Goal: Task Accomplishment & Management: Use online tool/utility

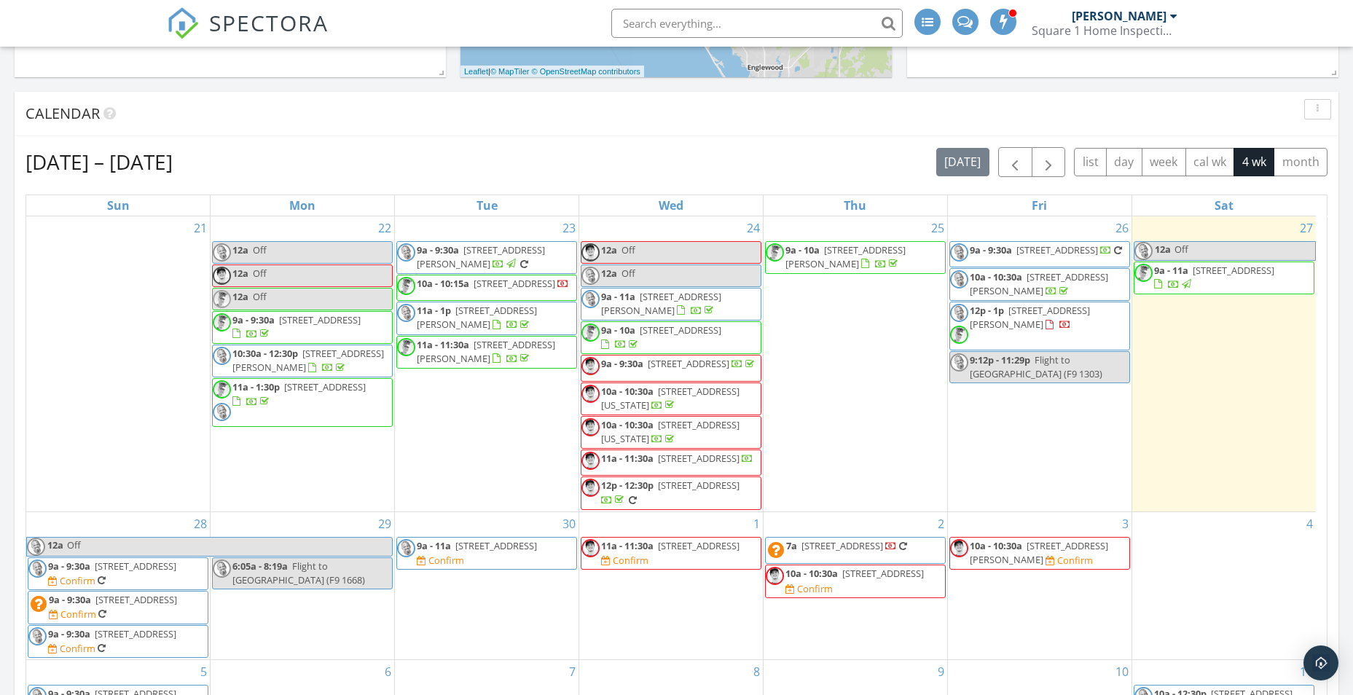
scroll to position [437, 0]
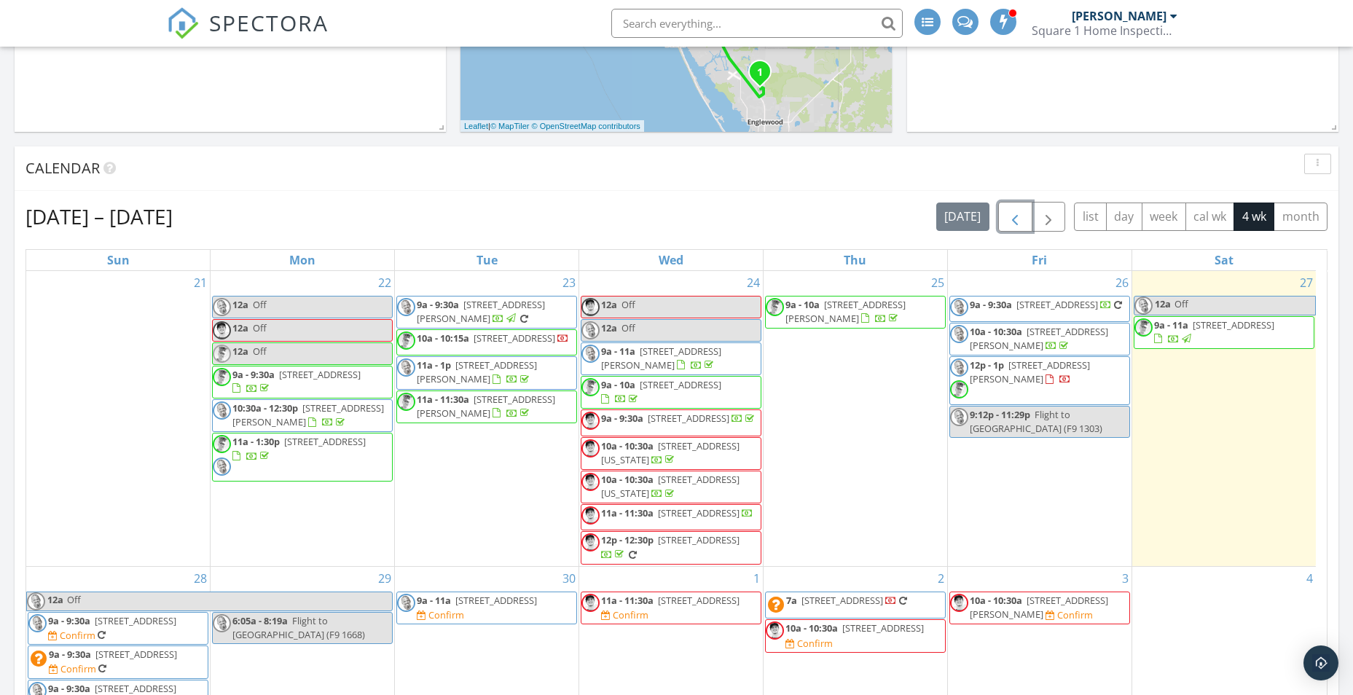
click at [1011, 225] on span "button" at bounding box center [1014, 216] width 17 height 17
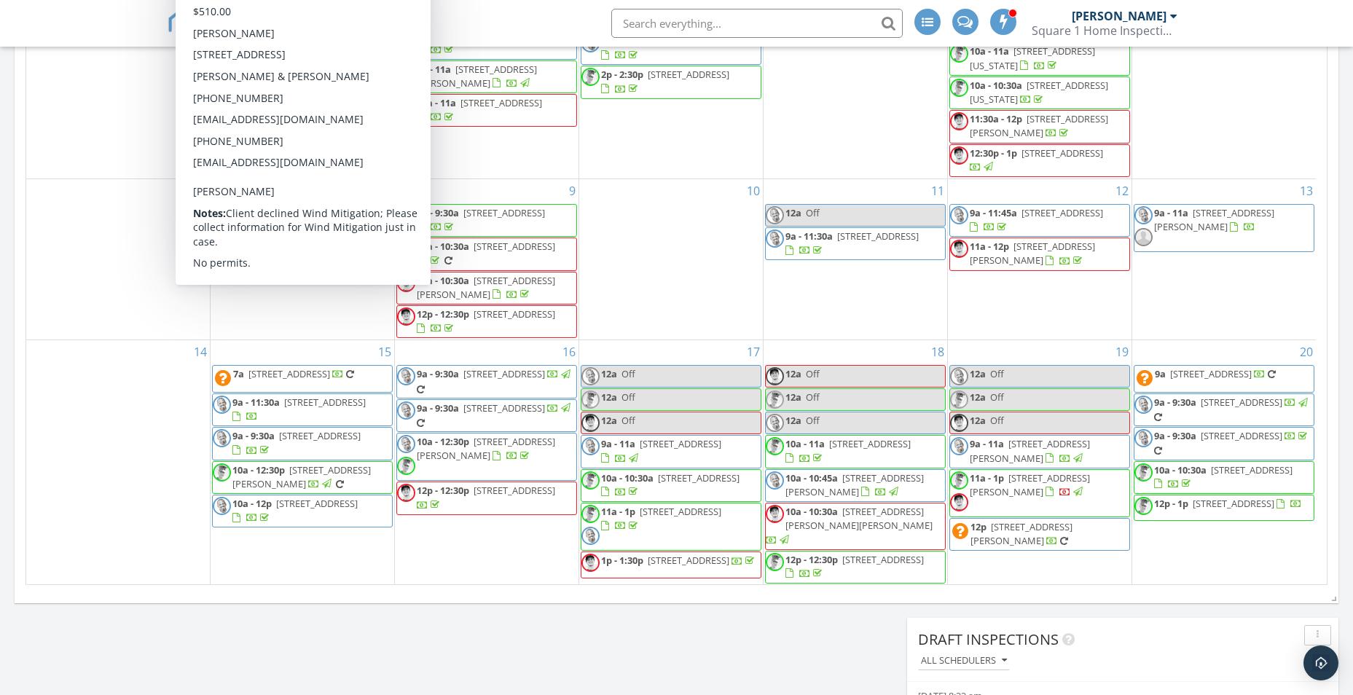
scroll to position [729, 0]
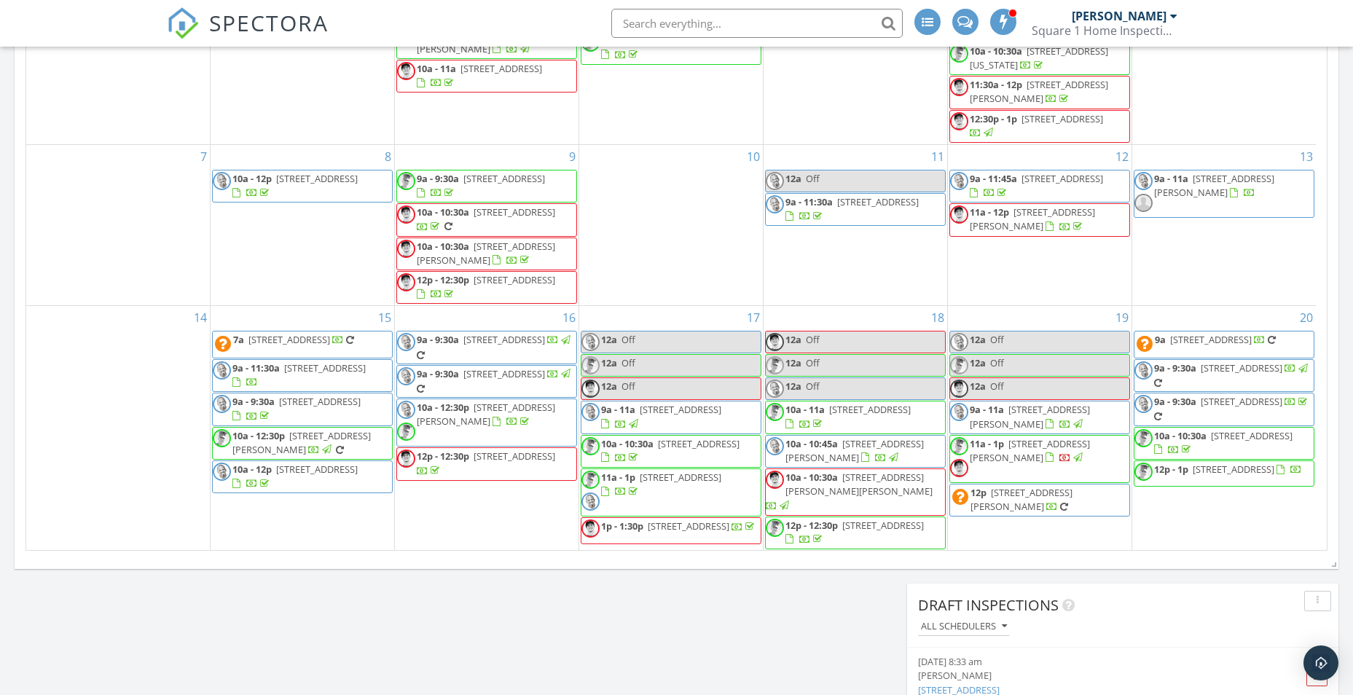
click at [276, 476] on span "12343 Half Moon Lake Terrace, Bradenton 34211" at bounding box center [317, 469] width 82 height 13
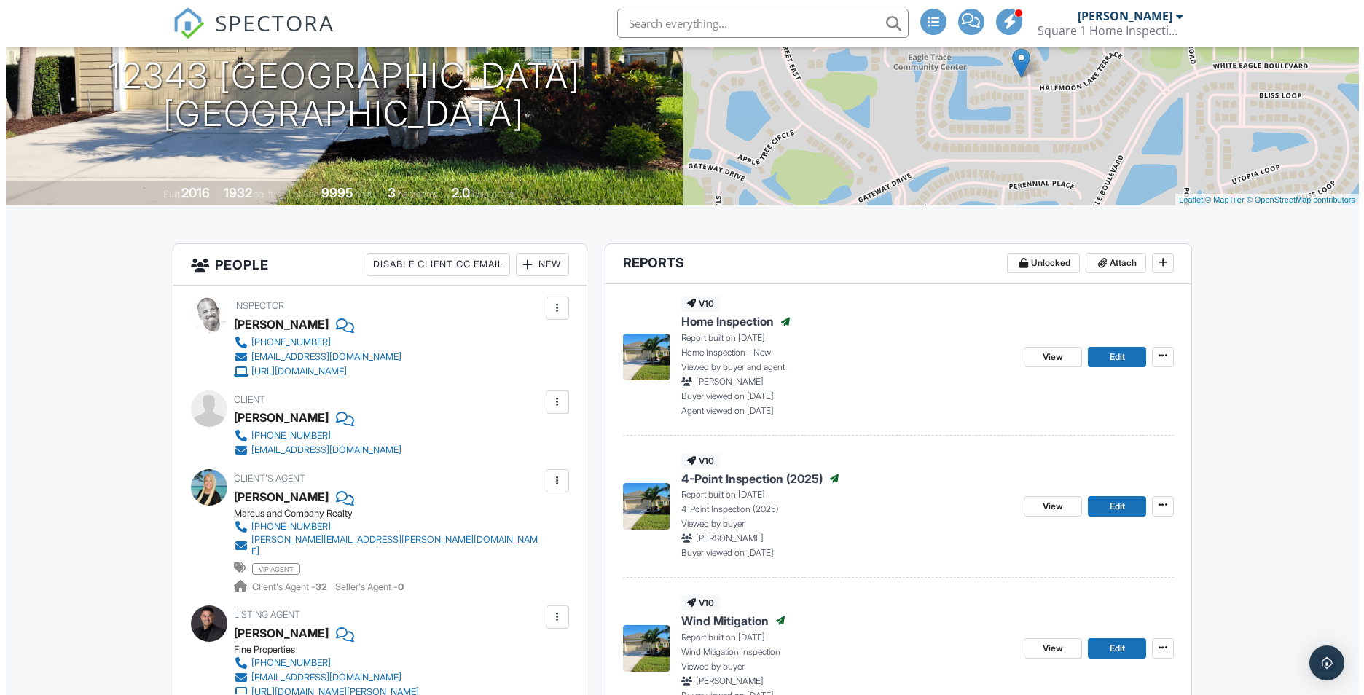
scroll to position [146, 0]
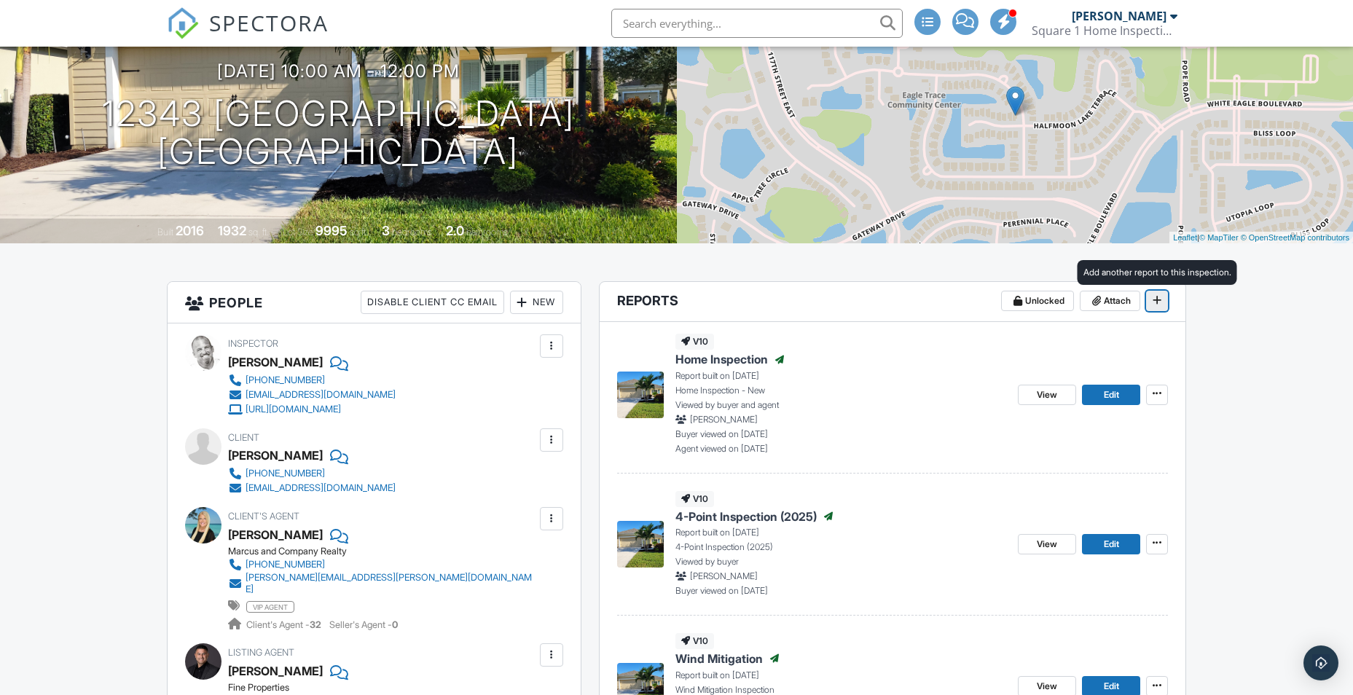
click at [1165, 306] on span at bounding box center [1157, 300] width 15 height 15
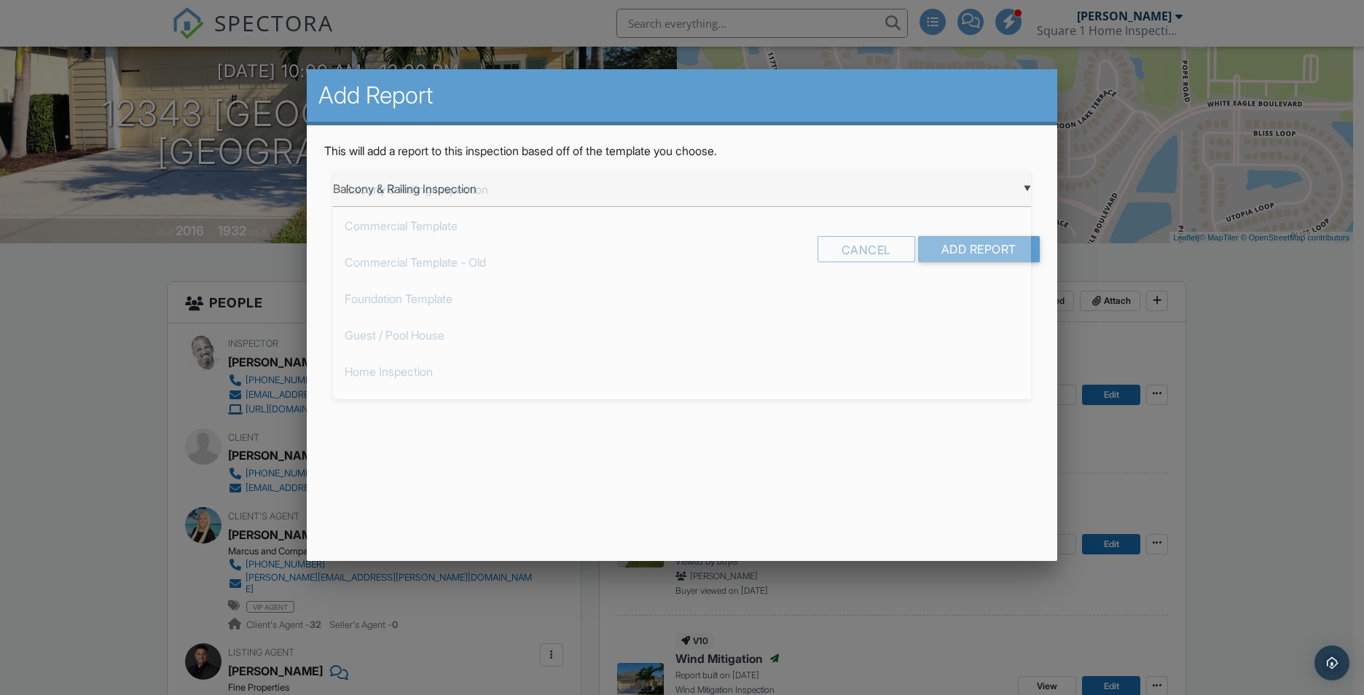
click at [1029, 189] on div "▼ Balcony & Railing Inspection Balcony & Railing Inspection Commercial Template…" at bounding box center [682, 189] width 698 height 36
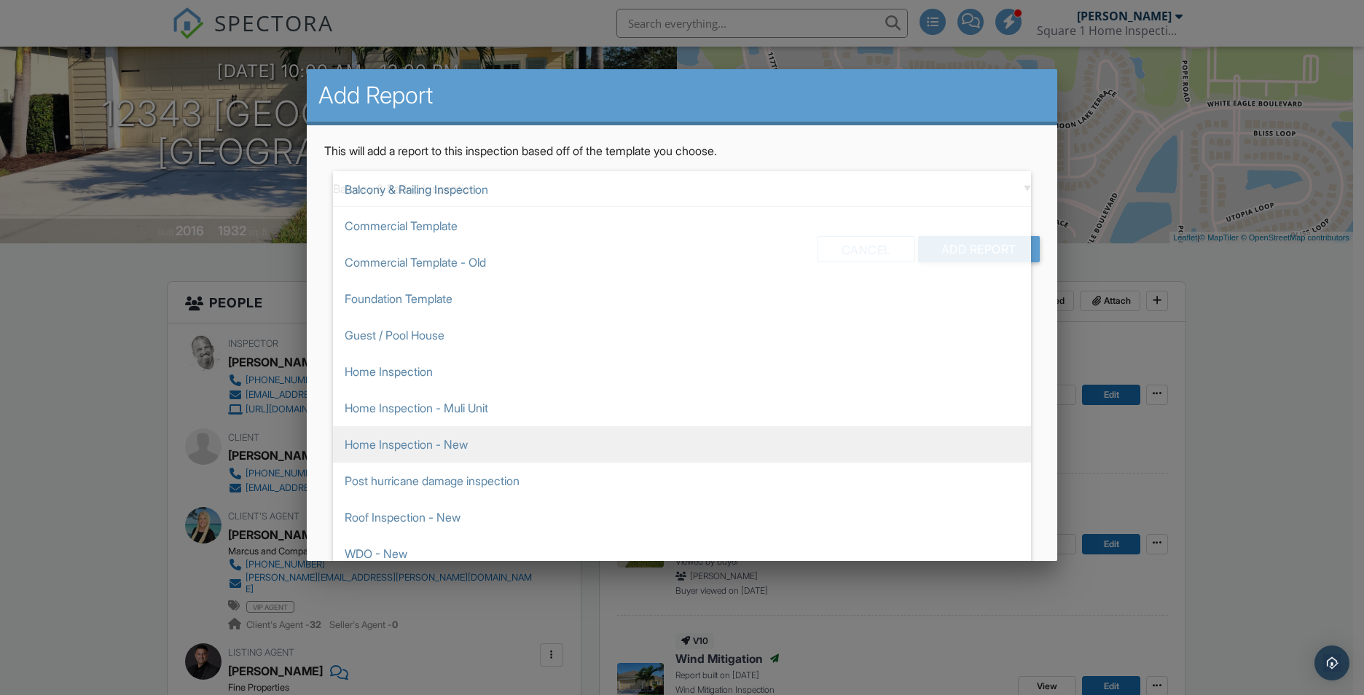
click at [420, 439] on span "Home Inspection - New" at bounding box center [682, 444] width 698 height 36
type input "Home Inspection - New"
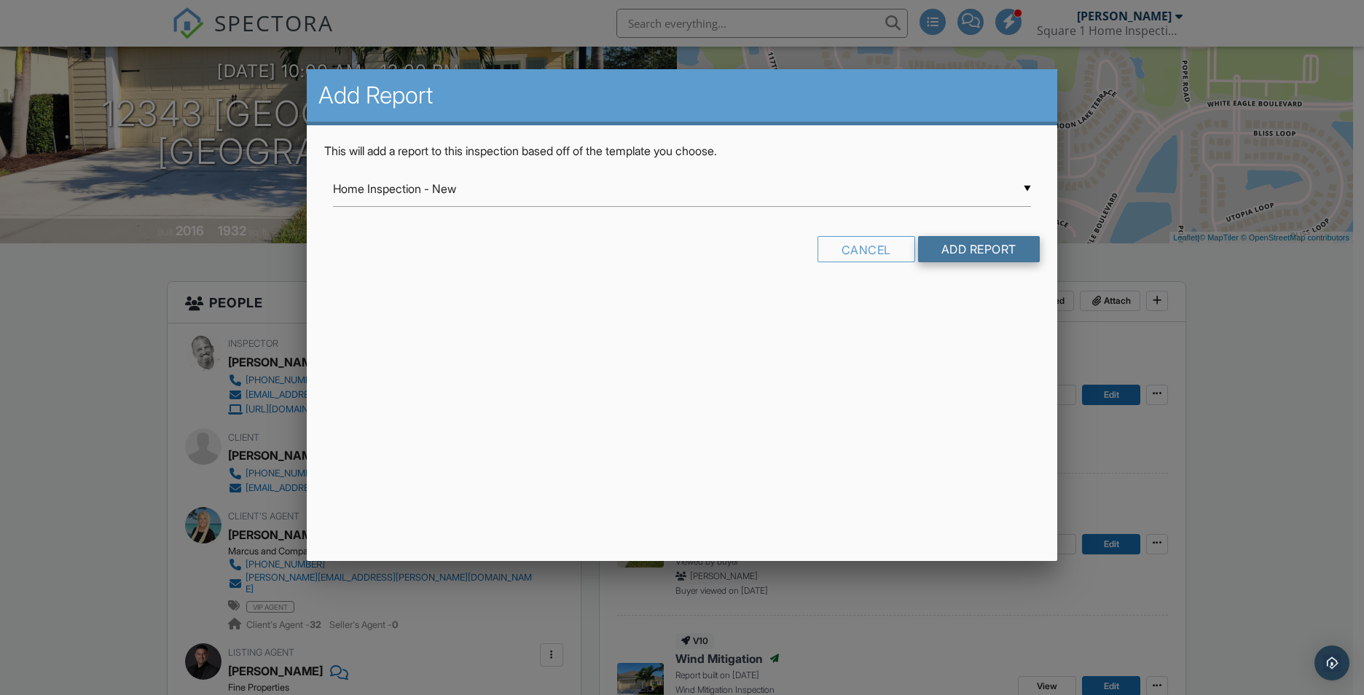
click at [997, 254] on input "Add Report" at bounding box center [979, 249] width 122 height 26
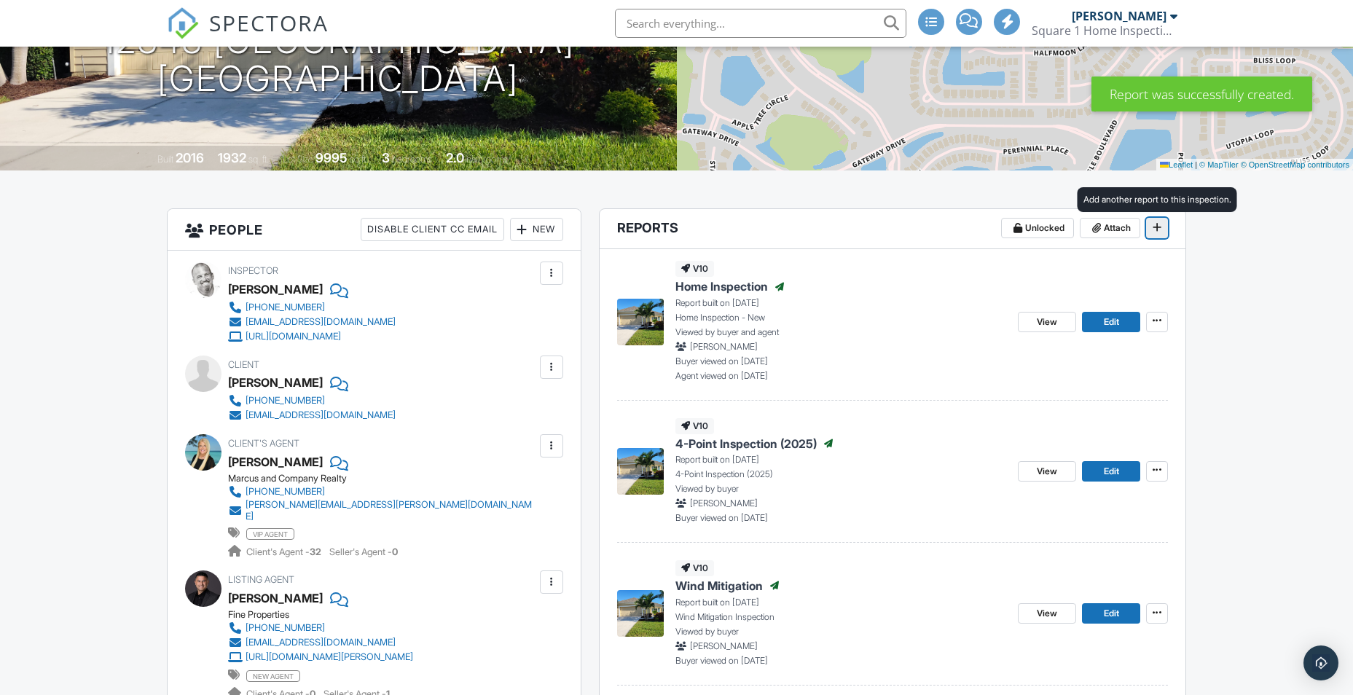
click at [1152, 229] on span at bounding box center [1157, 227] width 15 height 15
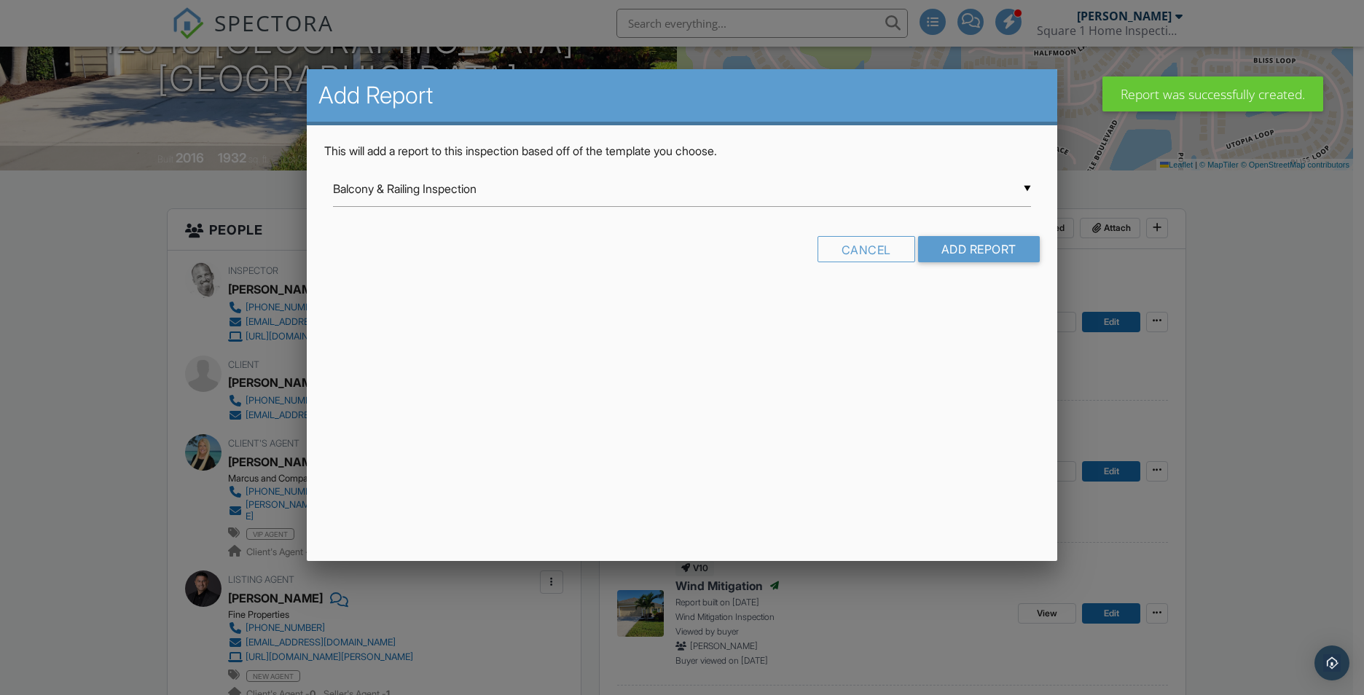
click at [1026, 189] on div "▼ Balcony & Railing Inspection Balcony & Railing Inspection Commercial Template…" at bounding box center [682, 189] width 698 height 36
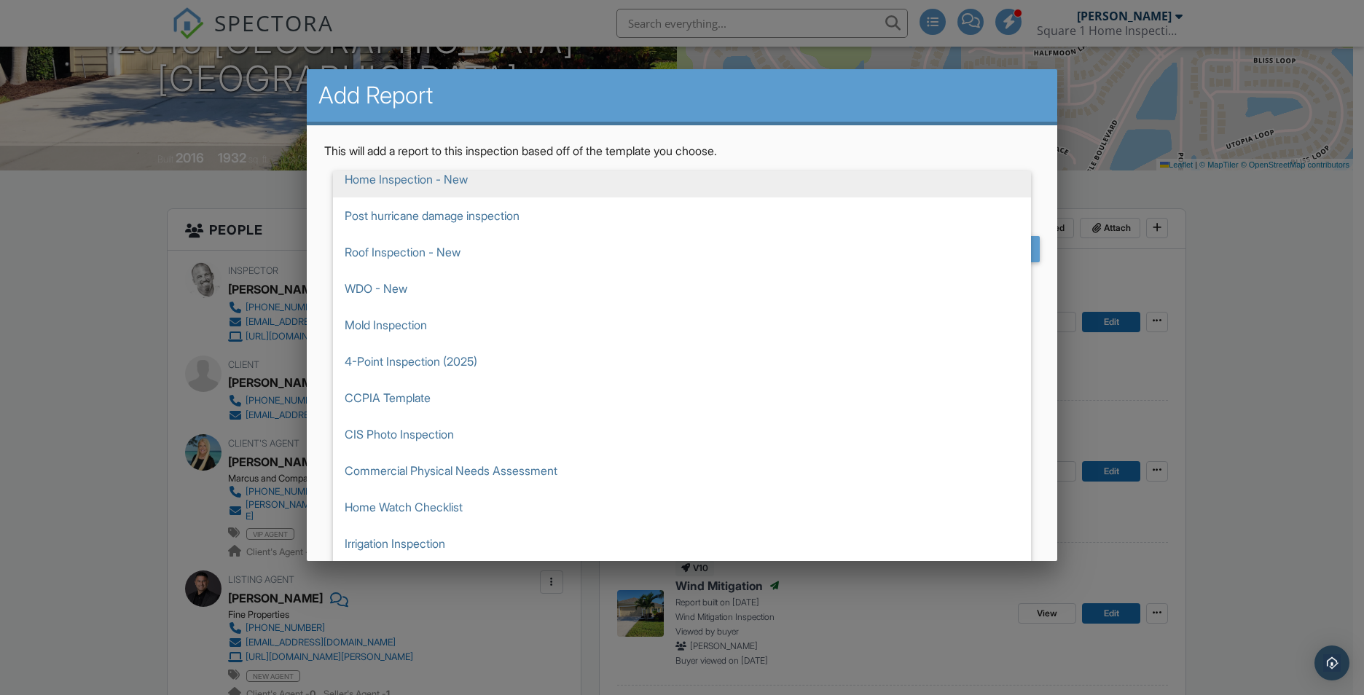
scroll to position [291, 0]
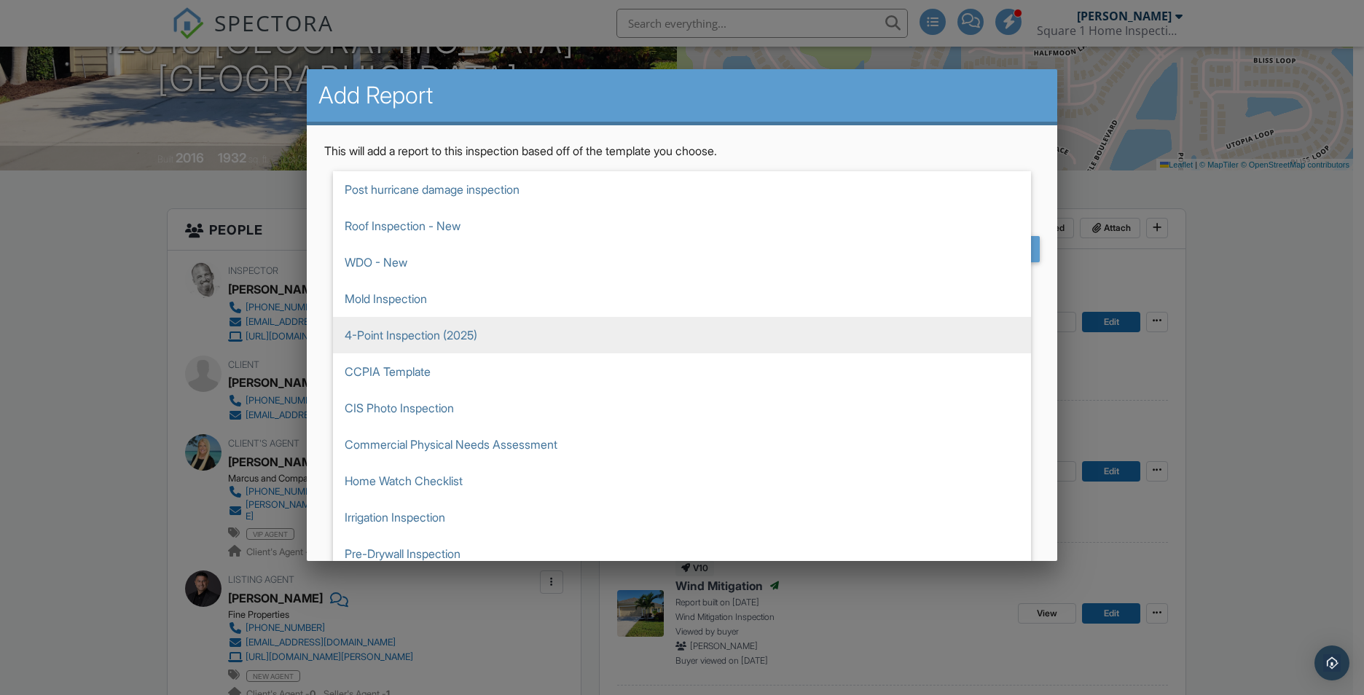
click at [413, 337] on span "4-Point Inspection (2025)" at bounding box center [682, 335] width 698 height 36
type input "4-Point Inspection (2025)"
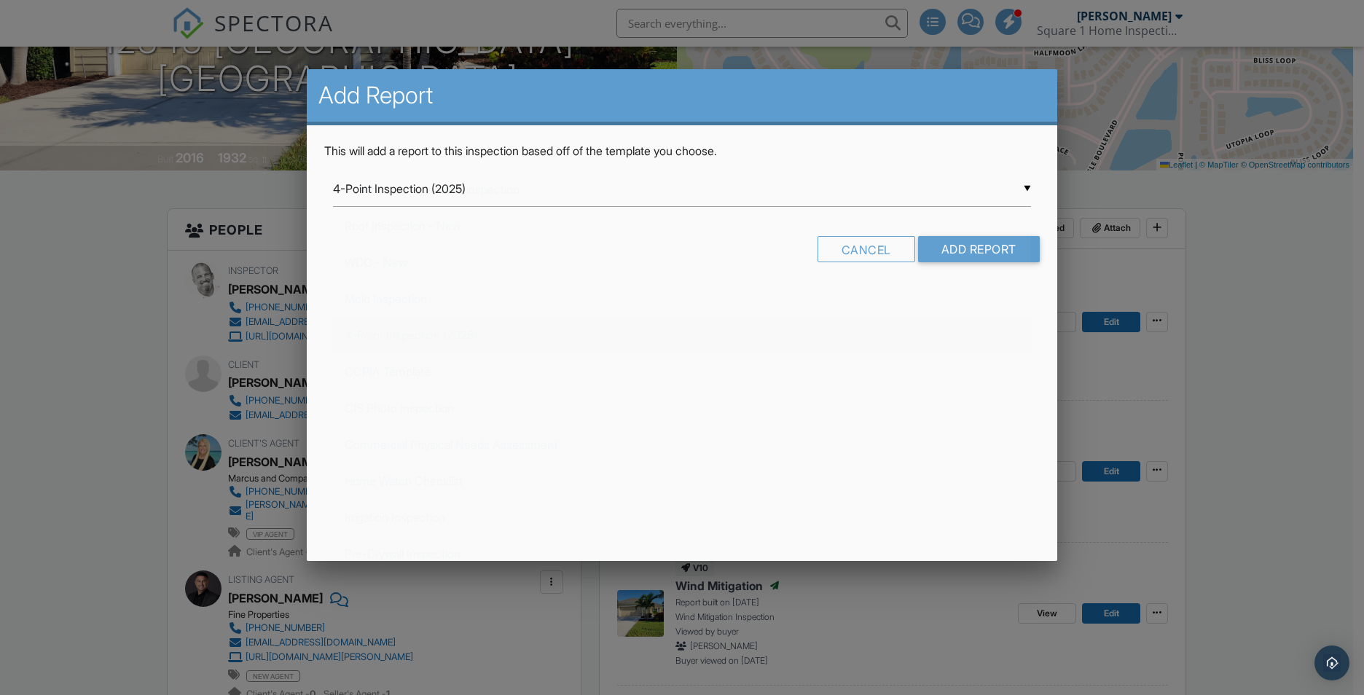
scroll to position [364, 0]
click at [975, 249] on input "Add Report" at bounding box center [979, 249] width 122 height 26
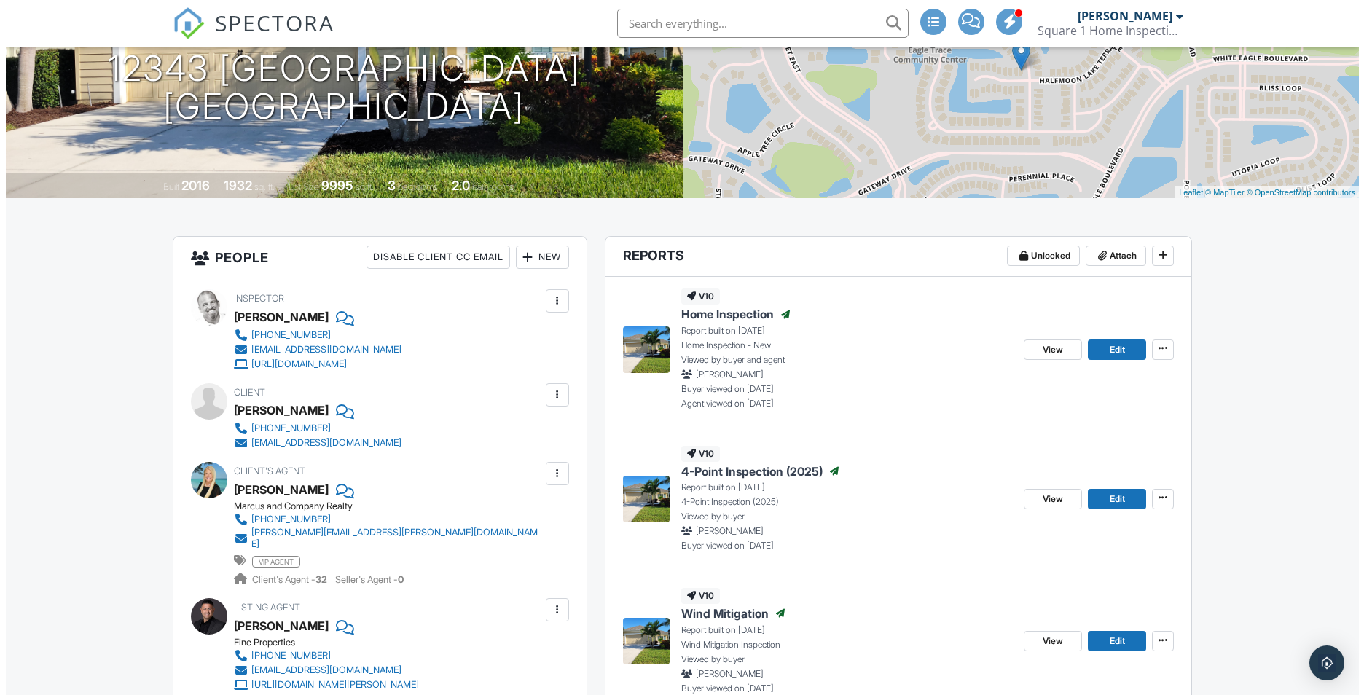
scroll to position [146, 0]
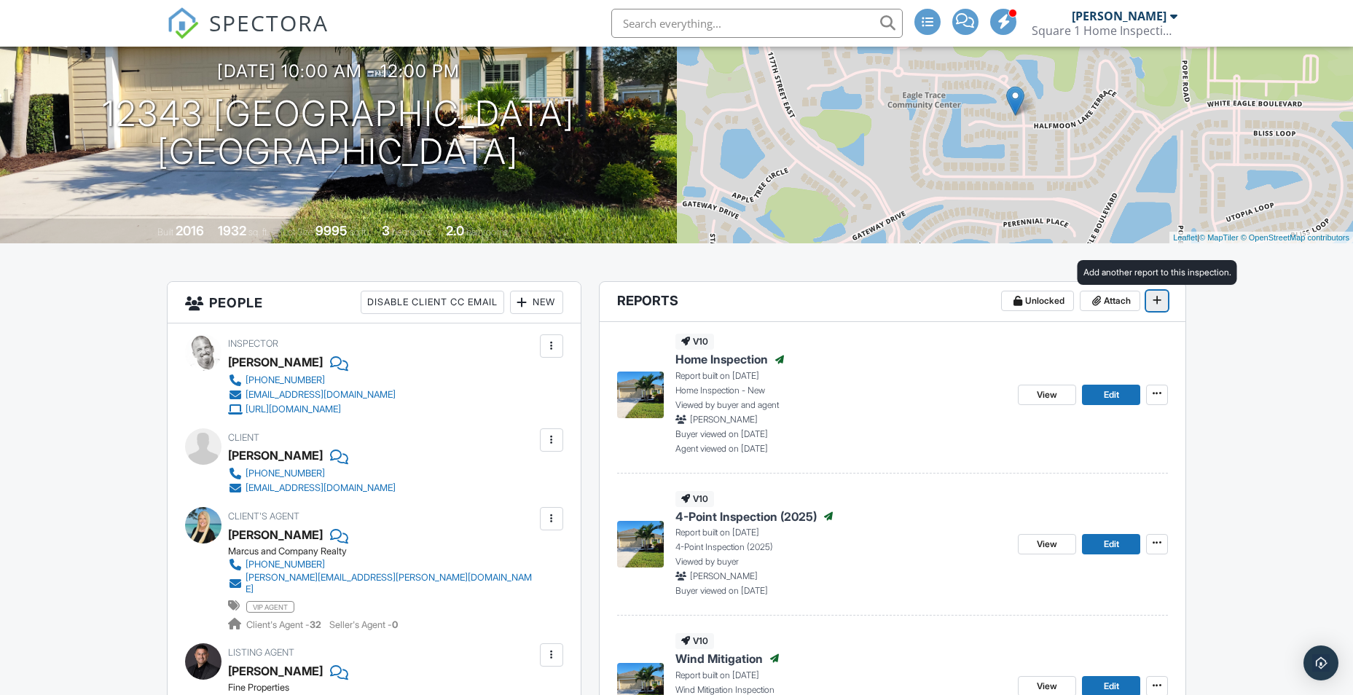
click at [1159, 303] on icon at bounding box center [1157, 300] width 9 height 10
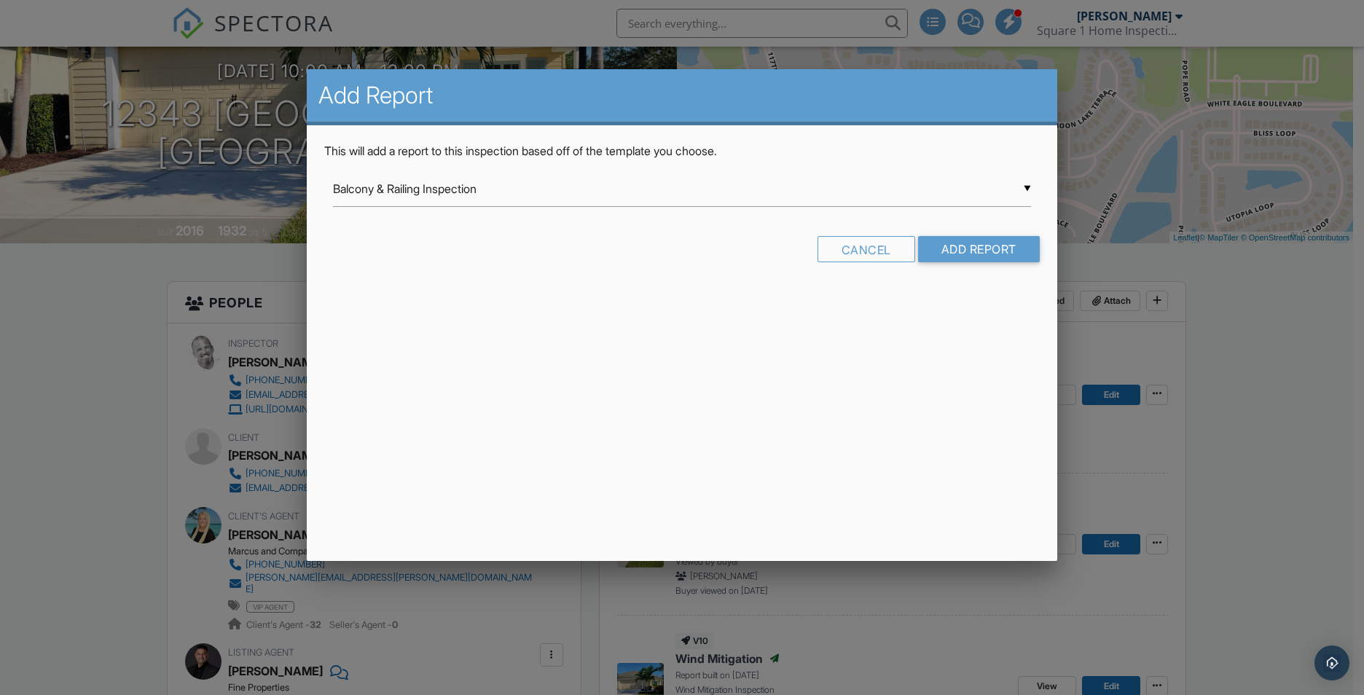
click at [1025, 189] on div "▼ Balcony & Railing Inspection Balcony & Railing Inspection Commercial Template…" at bounding box center [682, 189] width 698 height 36
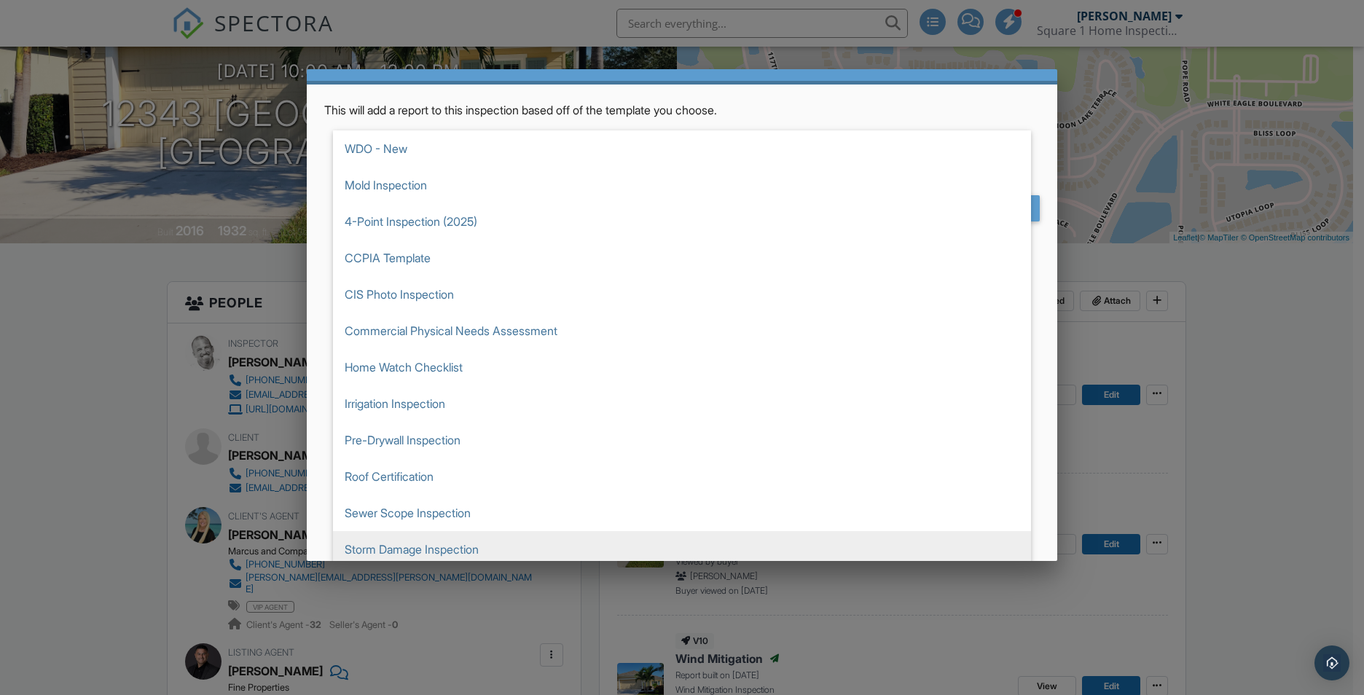
scroll to position [83, 0]
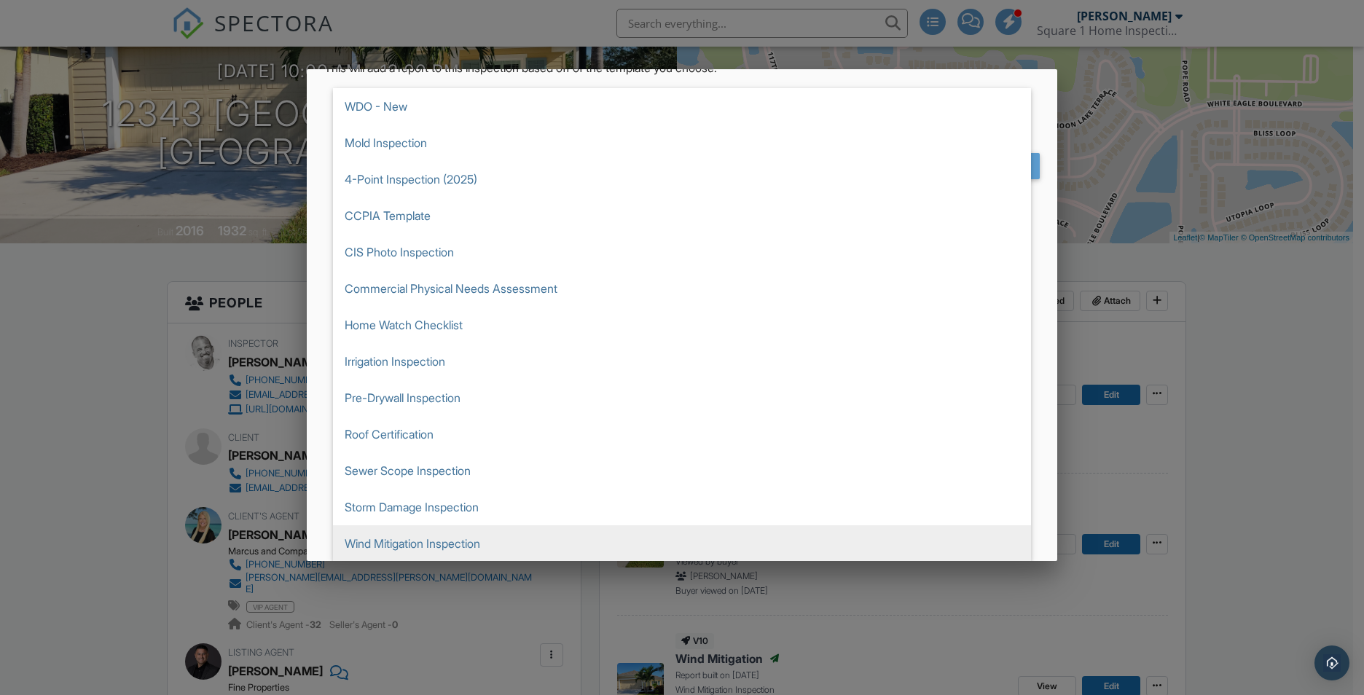
click at [406, 539] on span "Wind Mitigation Inspection" at bounding box center [682, 543] width 698 height 36
type input "Wind Mitigation Inspection"
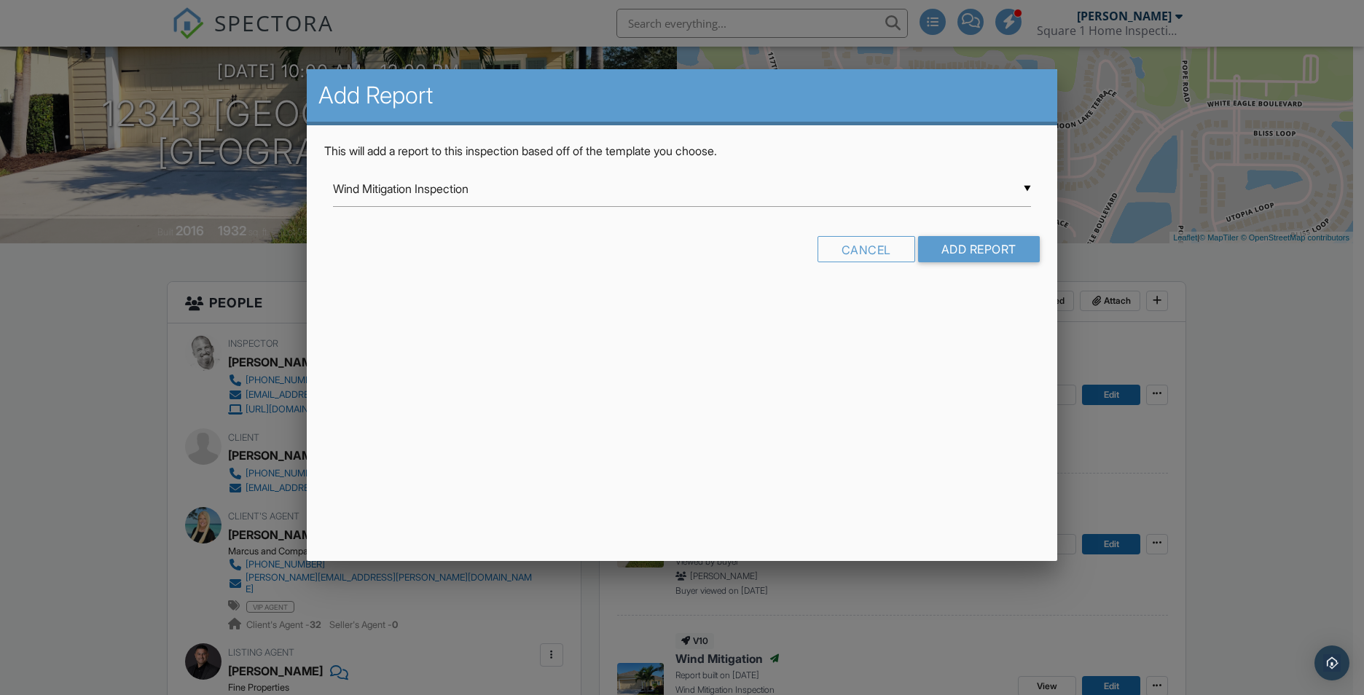
scroll to position [0, 0]
click at [962, 246] on input "Add Report" at bounding box center [979, 249] width 122 height 26
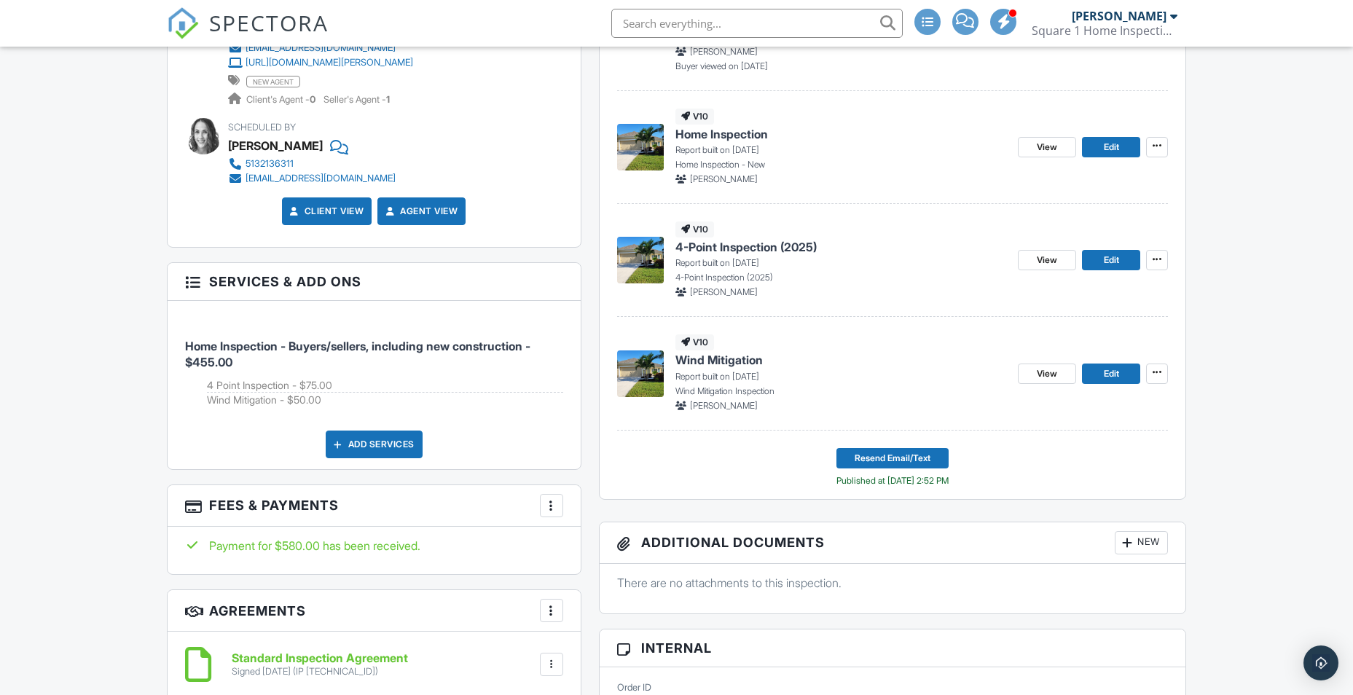
scroll to position [874, 0]
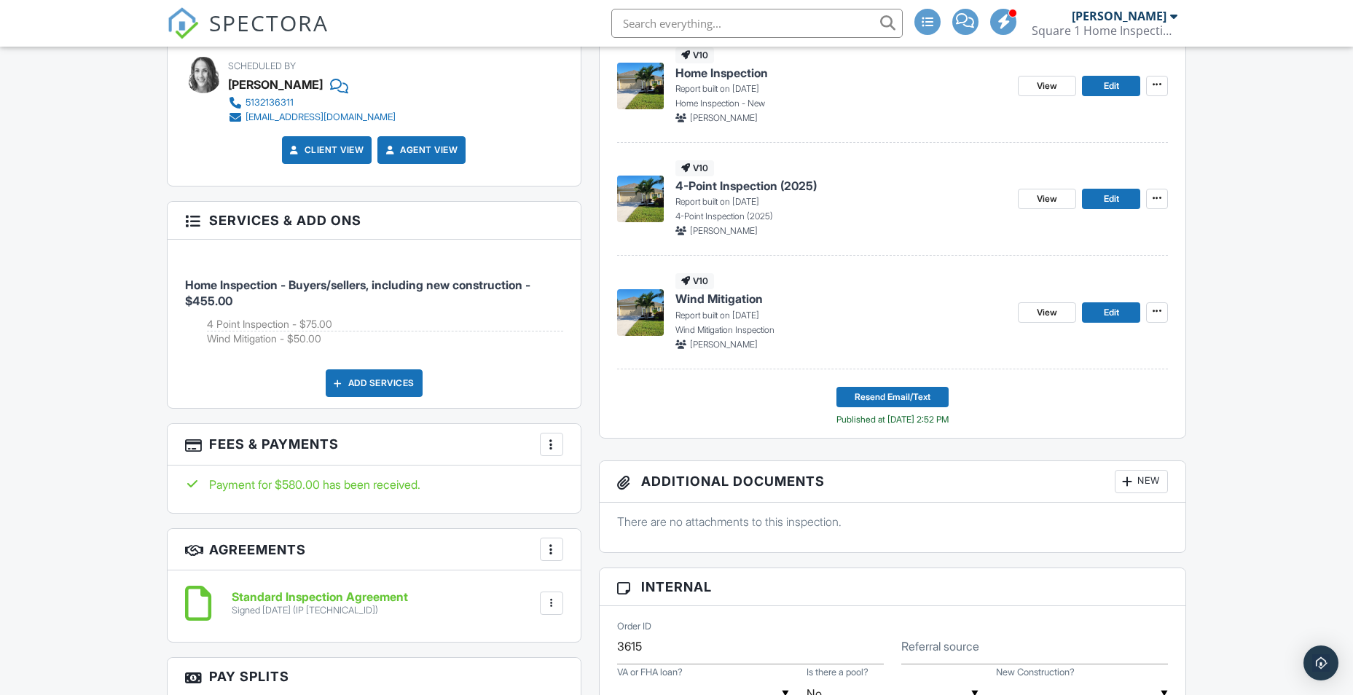
click at [650, 313] on img at bounding box center [640, 312] width 47 height 47
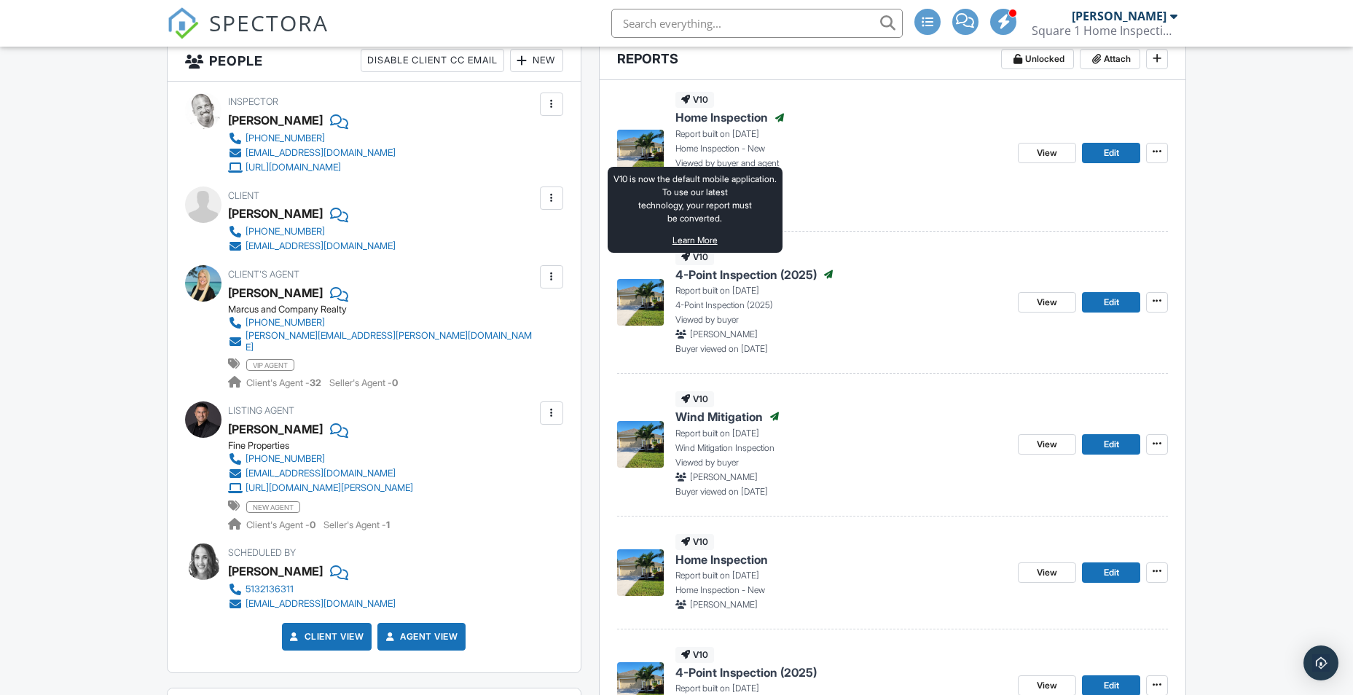
scroll to position [364, 0]
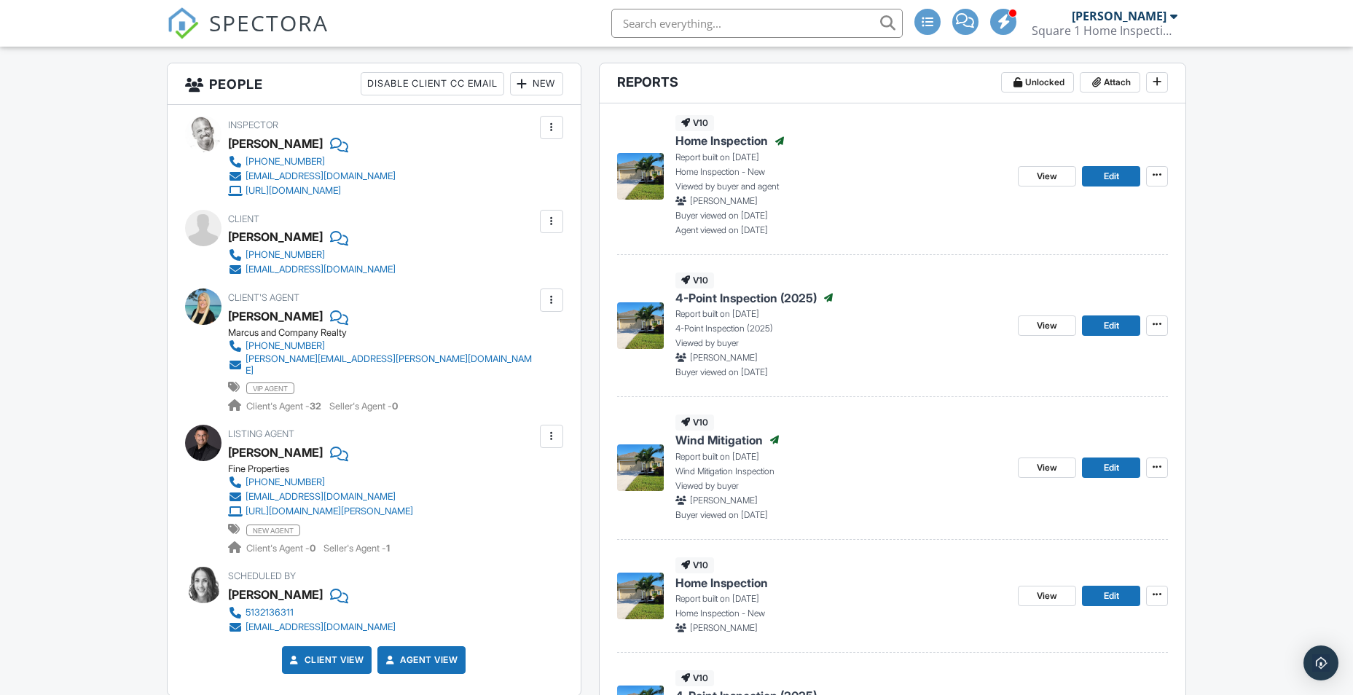
click at [647, 473] on img at bounding box center [640, 468] width 47 height 47
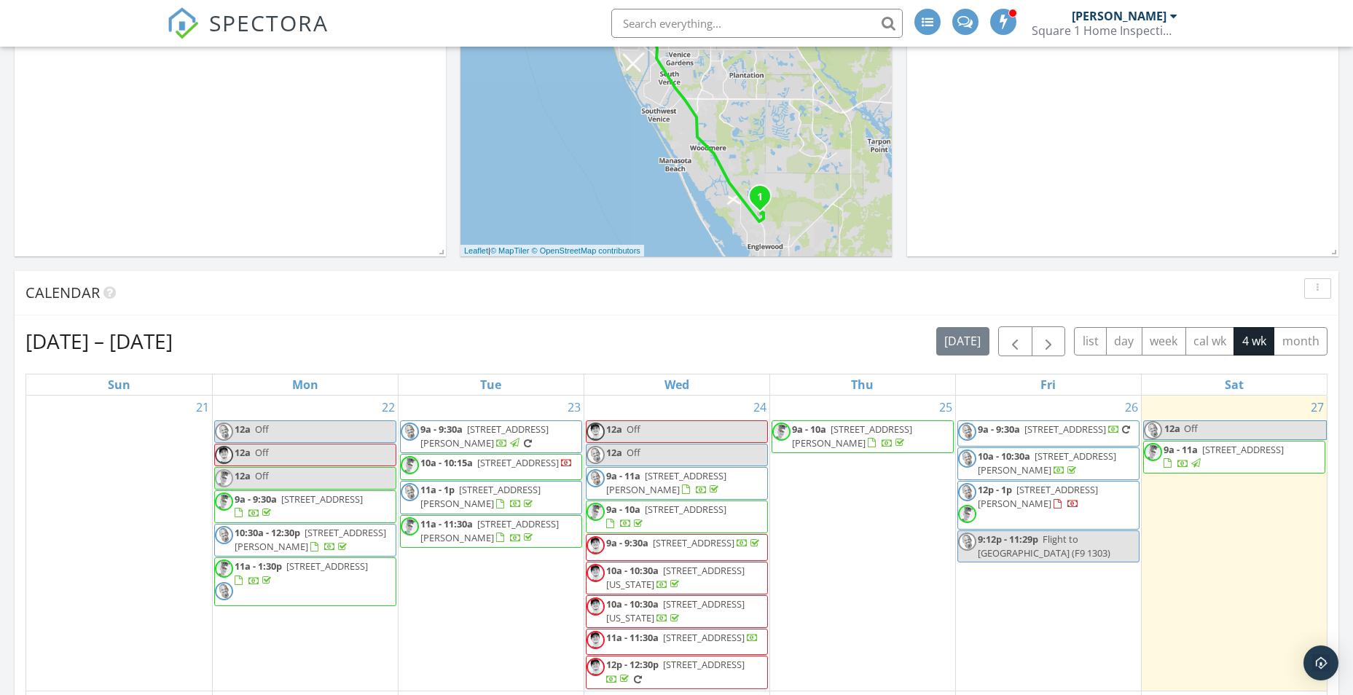
scroll to position [364, 0]
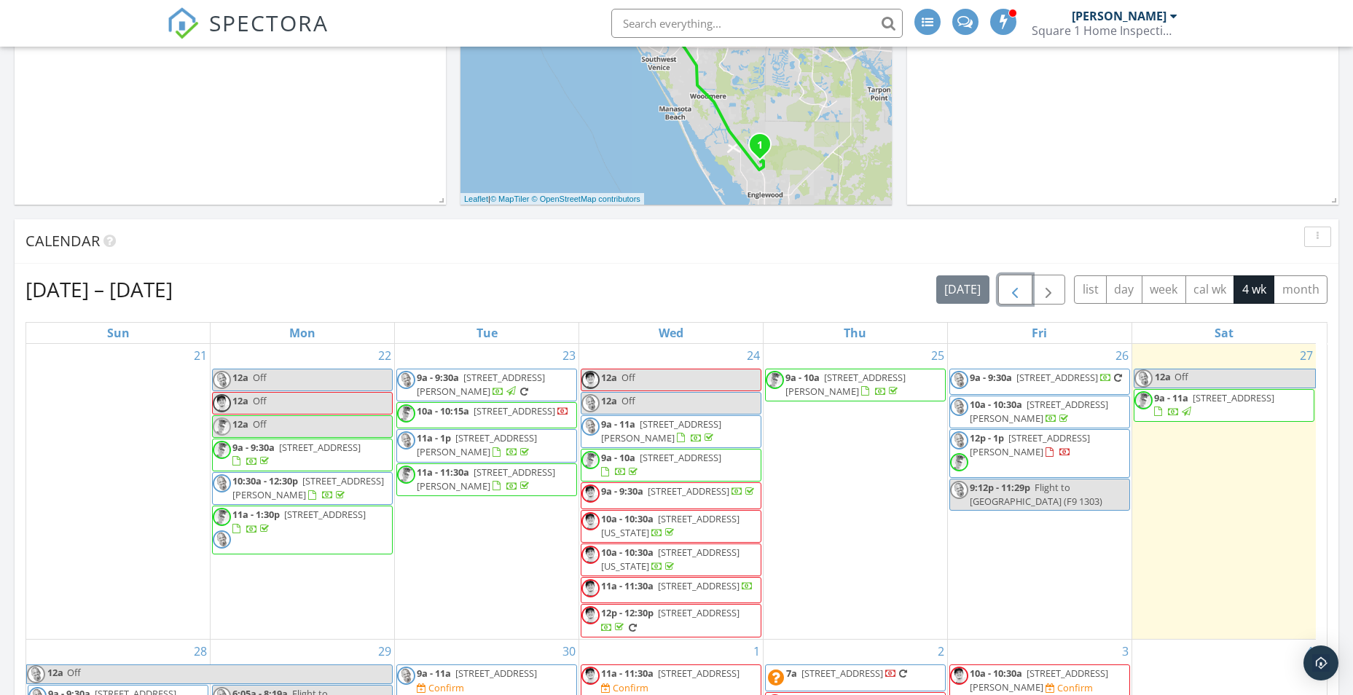
click at [1012, 294] on span "button" at bounding box center [1014, 289] width 17 height 17
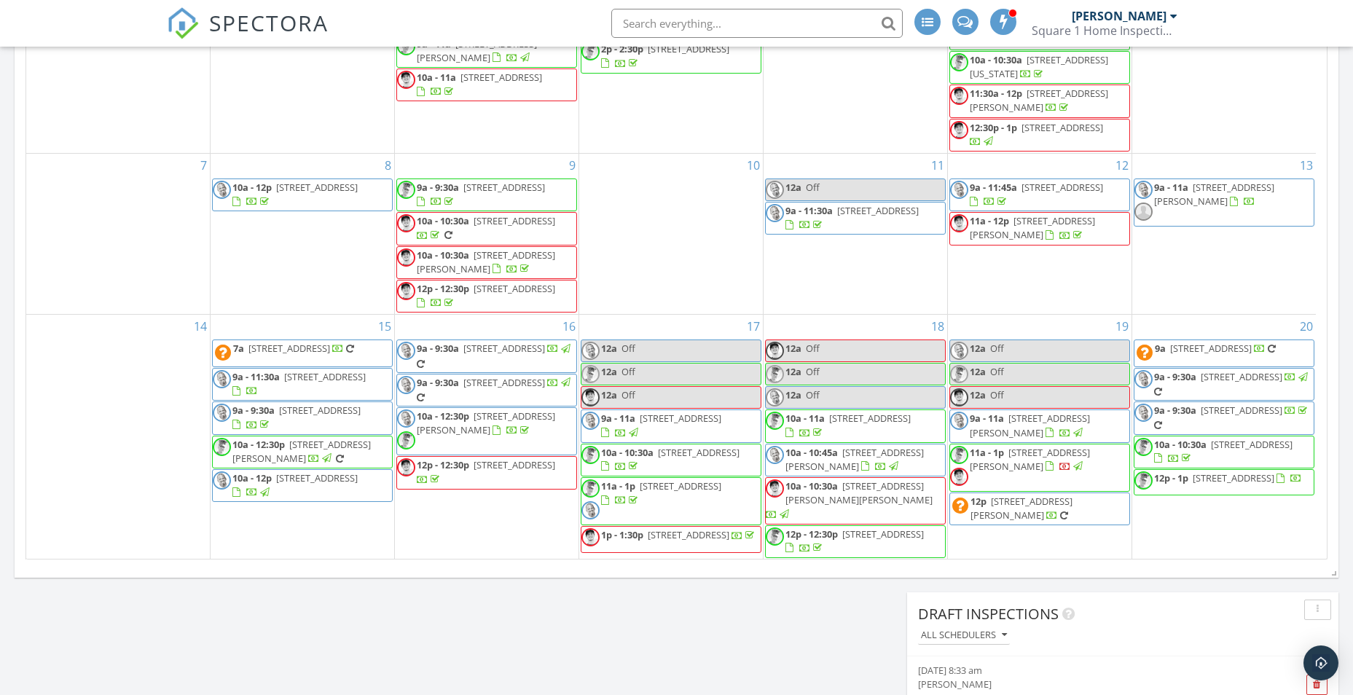
scroll to position [729, 0]
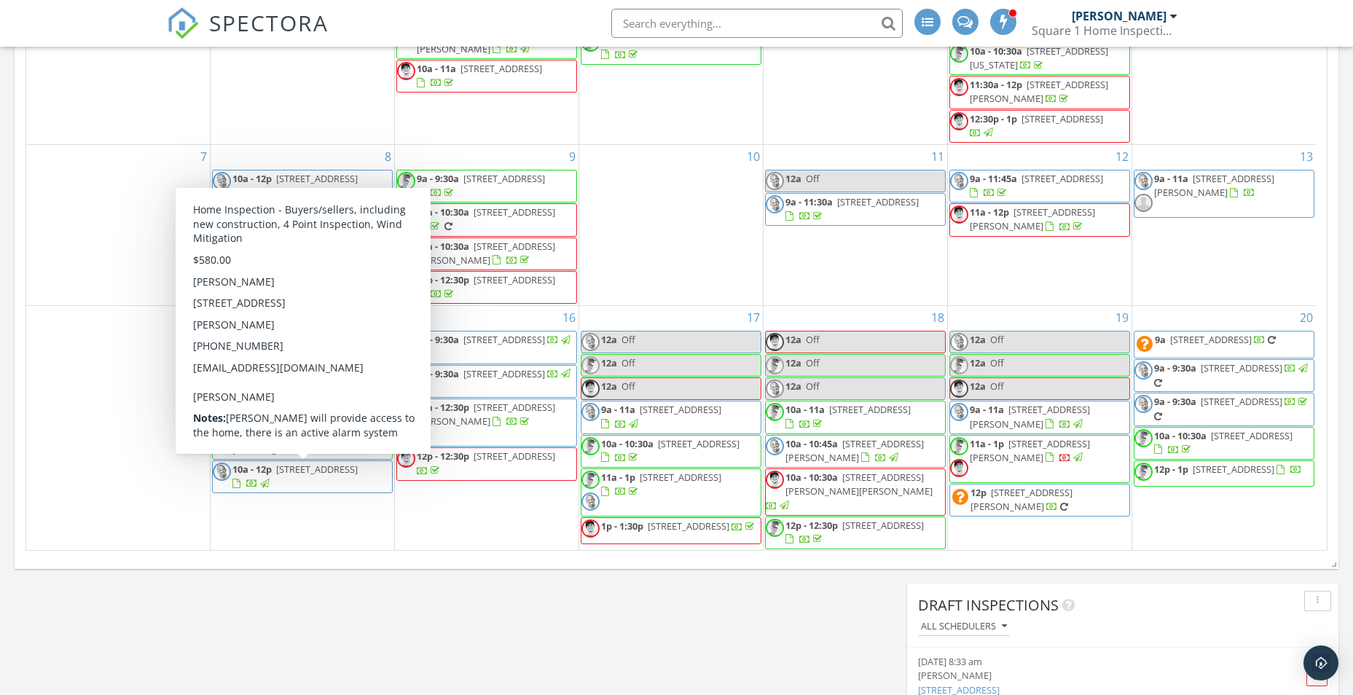
click at [276, 476] on span "[STREET_ADDRESS]" at bounding box center [317, 469] width 82 height 13
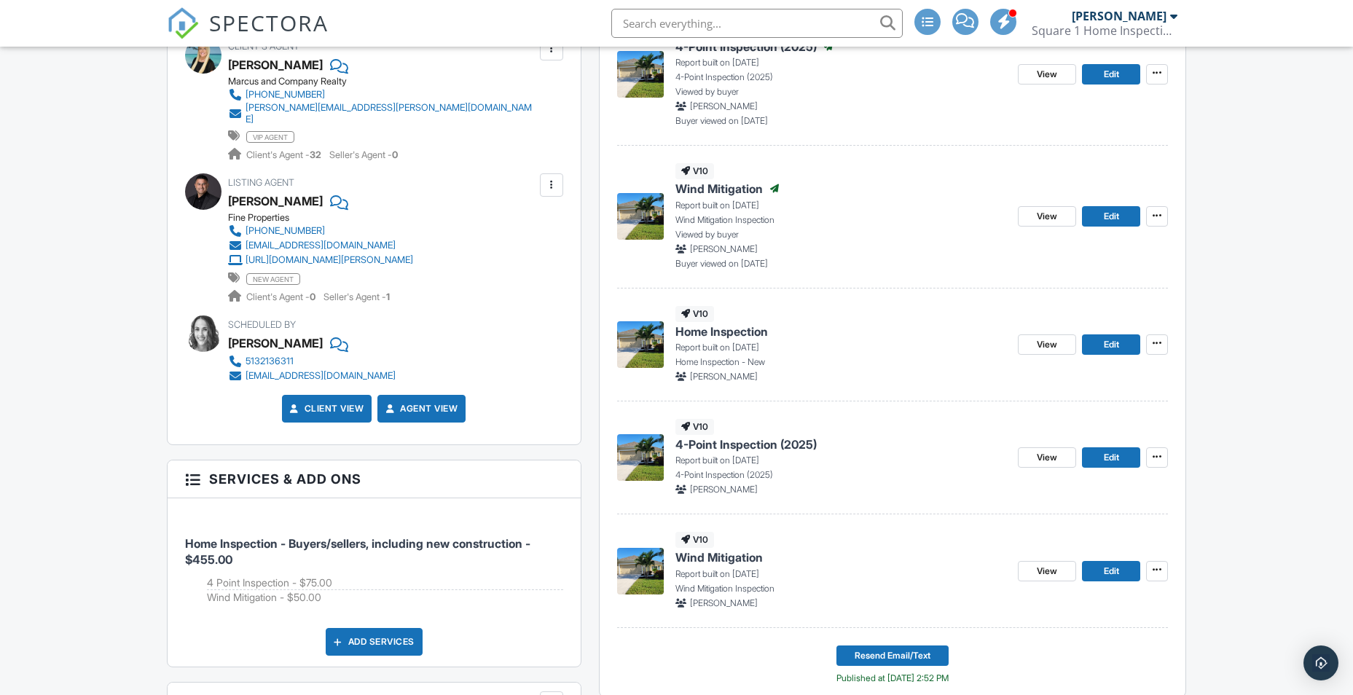
scroll to position [656, 0]
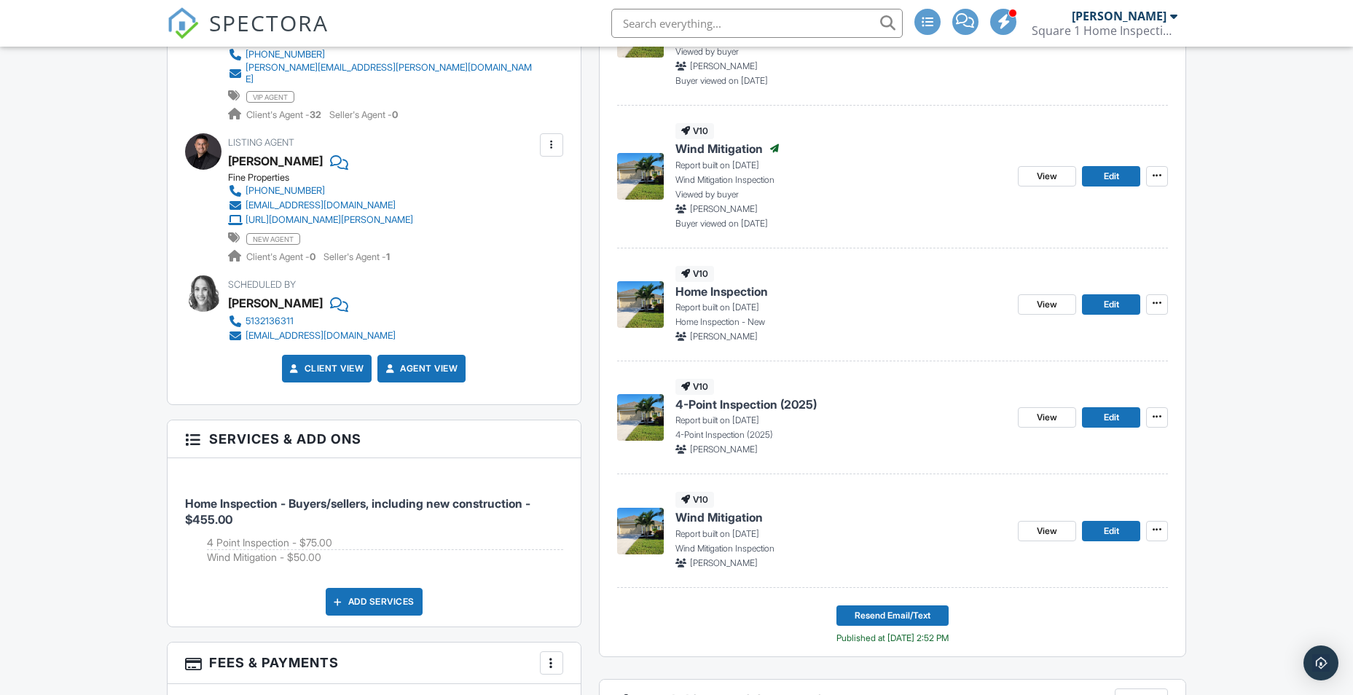
click at [716, 403] on span "4-Point Inspection (2025)" at bounding box center [746, 404] width 141 height 16
